Goal: Task Accomplishment & Management: Use online tool/utility

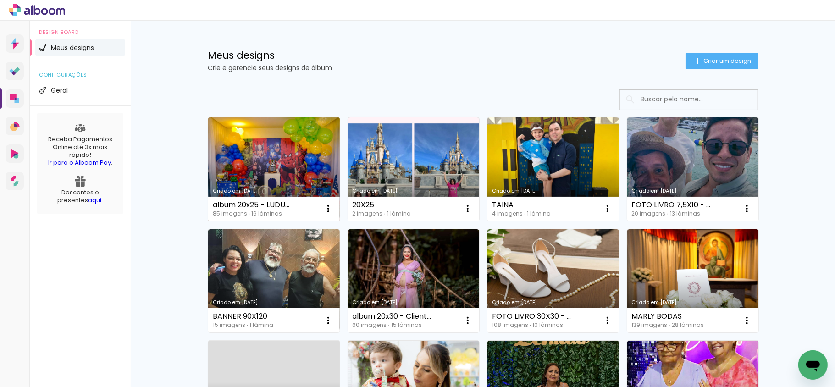
click at [297, 149] on link "Criado em [DATE]" at bounding box center [274, 169] width 132 height 104
